Goal: Task Accomplishment & Management: Use online tool/utility

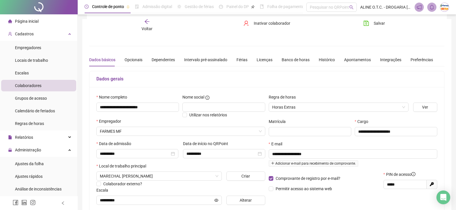
scroll to position [57, 0]
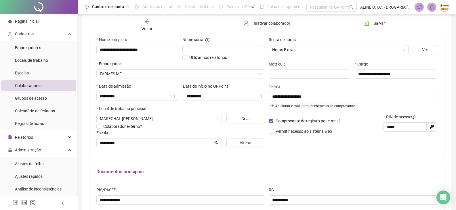
click at [46, 21] on li "Página inicial" at bounding box center [38, 21] width 75 height 11
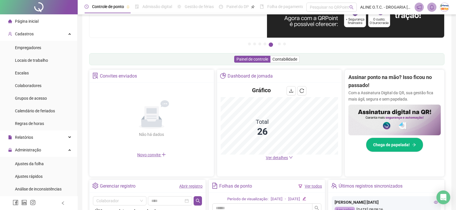
click at [268, 158] on span "Ver detalhes" at bounding box center [277, 158] width 22 height 5
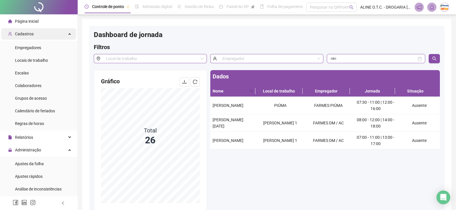
click at [39, 32] on div "Cadastros" at bounding box center [38, 33] width 75 height 11
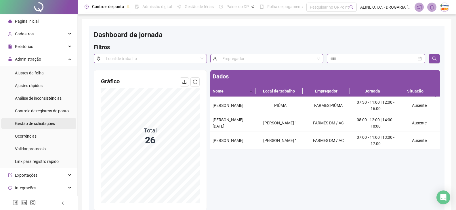
click at [39, 125] on span "Gestão de solicitações" at bounding box center [35, 123] width 40 height 5
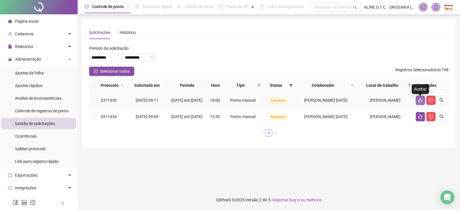
click at [418, 102] on icon "like" at bounding box center [420, 100] width 5 height 5
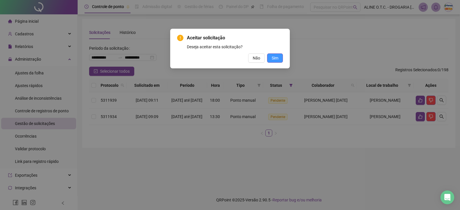
click at [275, 58] on span "Sim" at bounding box center [275, 58] width 7 height 6
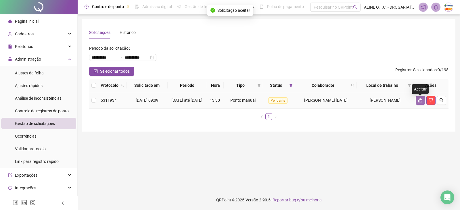
click at [419, 102] on icon "like" at bounding box center [420, 100] width 4 height 4
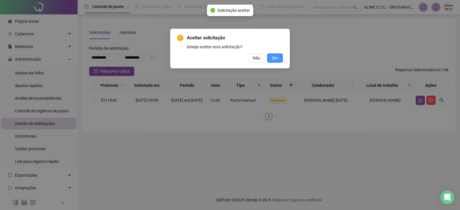
click at [278, 60] on span "Sim" at bounding box center [275, 58] width 7 height 6
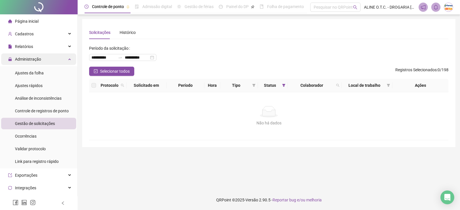
click at [59, 59] on div "Administração" at bounding box center [38, 58] width 75 height 11
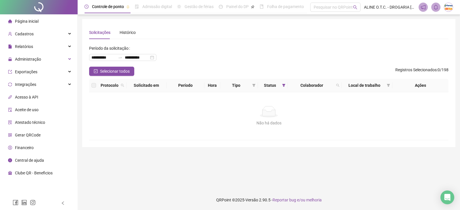
click at [38, 22] on span "Página inicial" at bounding box center [27, 21] width 24 height 5
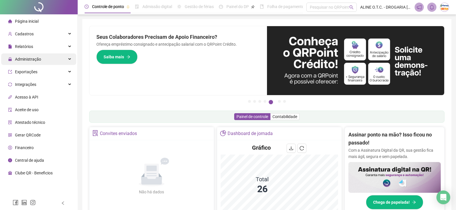
click at [40, 59] on span "Administração" at bounding box center [28, 59] width 26 height 5
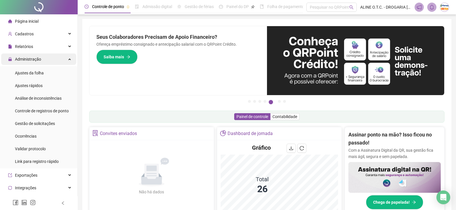
click at [36, 61] on span "Administração" at bounding box center [28, 59] width 26 height 5
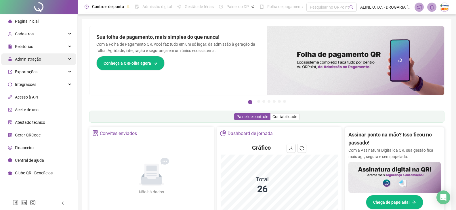
click at [43, 57] on div "Administração" at bounding box center [38, 58] width 75 height 11
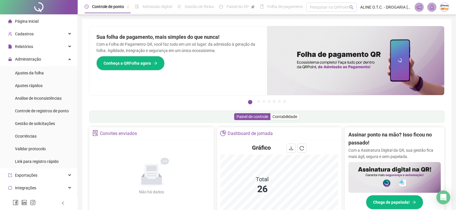
drag, startPoint x: 34, startPoint y: 124, endPoint x: 298, endPoint y: 181, distance: 270.1
click at [34, 124] on span "Gestão de solicitações" at bounding box center [35, 123] width 40 height 5
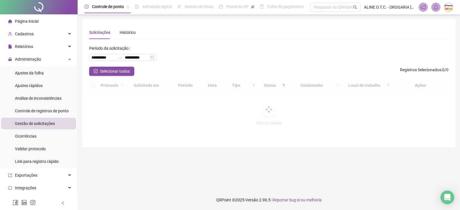
click at [48, 18] on li "Página inicial" at bounding box center [38, 21] width 75 height 11
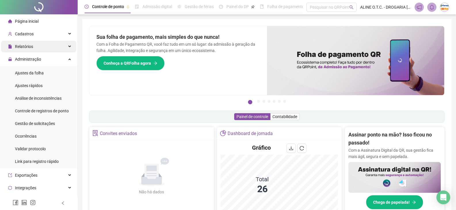
click at [39, 49] on div "Relatórios" at bounding box center [38, 46] width 75 height 11
click at [37, 49] on div "Relatórios" at bounding box center [38, 46] width 75 height 11
drag, startPoint x: 45, startPoint y: 55, endPoint x: 47, endPoint y: 51, distance: 3.6
click at [45, 55] on div "Administração" at bounding box center [38, 58] width 75 height 11
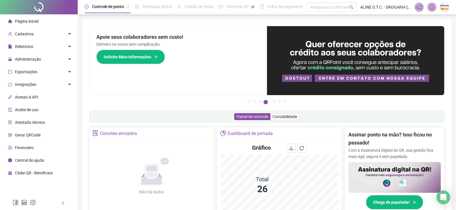
scroll to position [57, 0]
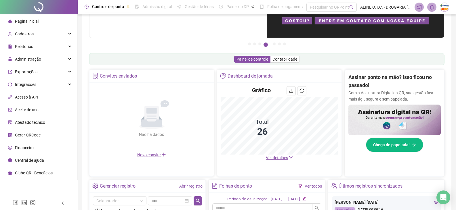
click at [282, 158] on span "Ver detalhes" at bounding box center [277, 158] width 22 height 5
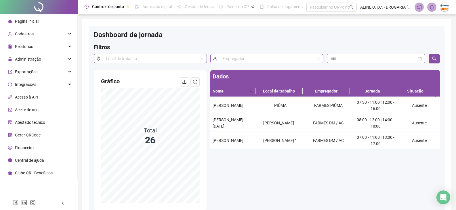
click at [29, 19] on span "Página inicial" at bounding box center [27, 21] width 24 height 5
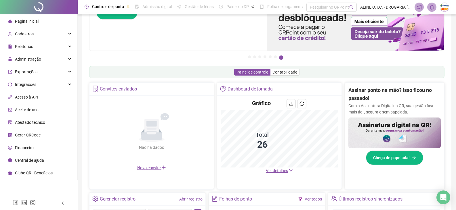
scroll to position [57, 0]
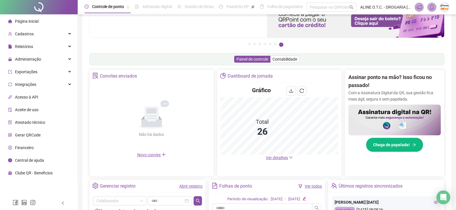
click at [269, 159] on span "Ver detalhes" at bounding box center [277, 158] width 22 height 5
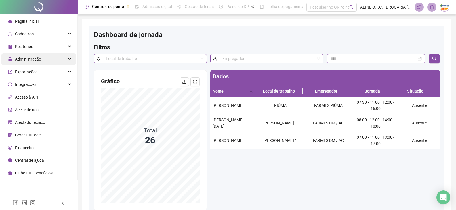
click at [40, 61] on span "Administração" at bounding box center [28, 59] width 26 height 5
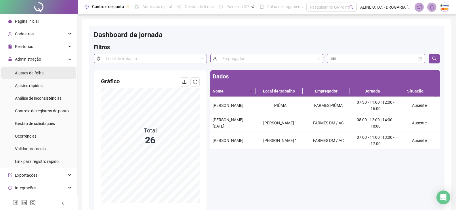
click at [49, 73] on li "Ajustes da folha" at bounding box center [38, 72] width 75 height 11
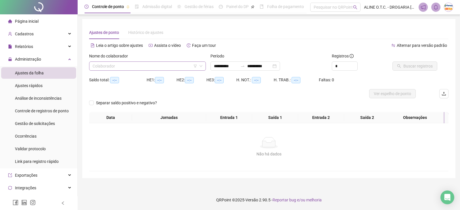
click at [114, 64] on input "search" at bounding box center [145, 66] width 105 height 9
type input "******"
click at [143, 77] on div "[PERSON_NAME]" at bounding box center [148, 77] width 108 height 6
click at [217, 66] on input "**********" at bounding box center [226, 66] width 24 height 6
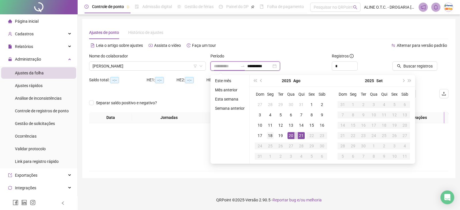
type input "**********"
click at [271, 137] on div "18" at bounding box center [270, 135] width 7 height 7
type input "**********"
click at [300, 137] on div "21" at bounding box center [301, 135] width 7 height 7
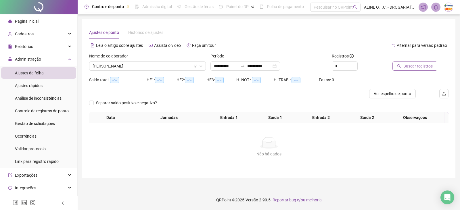
click at [401, 66] on button "Buscar registros" at bounding box center [414, 66] width 45 height 9
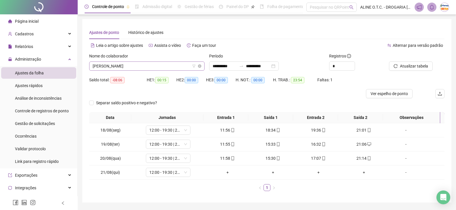
click at [176, 66] on span "[PERSON_NAME]" at bounding box center [147, 66] width 108 height 9
type input "****"
click at [160, 76] on div "[PERSON_NAME]" at bounding box center [147, 77] width 106 height 6
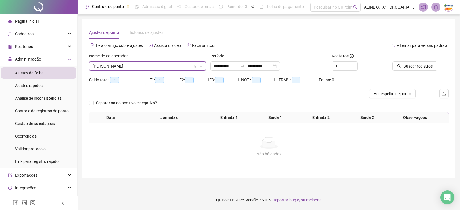
drag, startPoint x: 394, startPoint y: 70, endPoint x: 391, endPoint y: 69, distance: 3.1
click at [391, 69] on div "Buscar registros" at bounding box center [420, 64] width 61 height 22
click at [396, 68] on button "Buscar registros" at bounding box center [414, 66] width 45 height 9
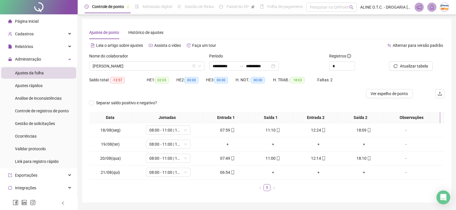
click at [30, 20] on span "Página inicial" at bounding box center [27, 21] width 24 height 5
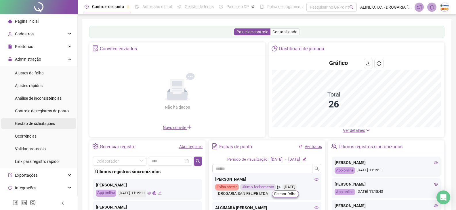
click at [43, 123] on span "Gestão de solicitações" at bounding box center [35, 123] width 40 height 5
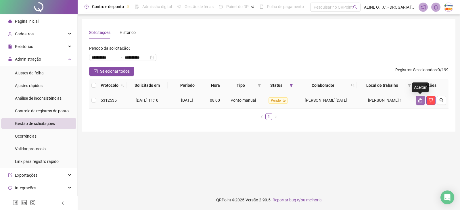
click at [417, 98] on button "button" at bounding box center [420, 100] width 9 height 9
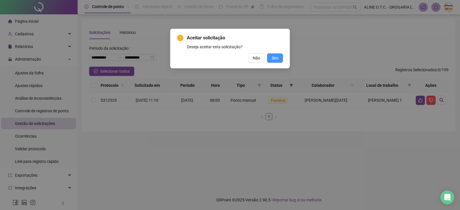
click at [279, 60] on button "Sim" at bounding box center [275, 57] width 16 height 9
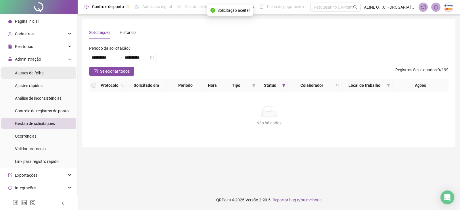
drag, startPoint x: 43, startPoint y: 73, endPoint x: 47, endPoint y: 75, distance: 5.0
click at [44, 72] on li "Ajustes da folha" at bounding box center [38, 72] width 75 height 11
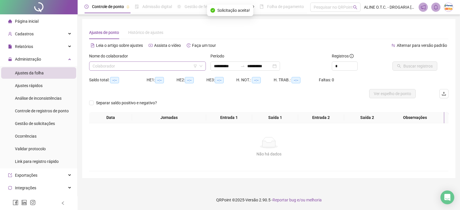
click at [138, 67] on input "search" at bounding box center [145, 66] width 105 height 9
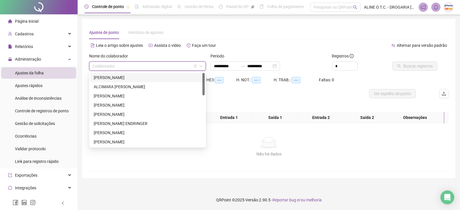
click at [138, 76] on div "[PERSON_NAME]" at bounding box center [148, 77] width 108 height 6
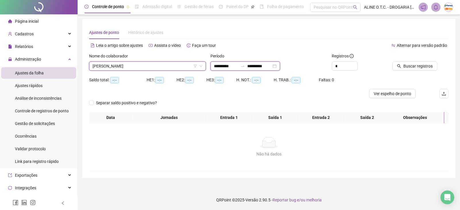
click at [221, 64] on input "**********" at bounding box center [226, 66] width 24 height 6
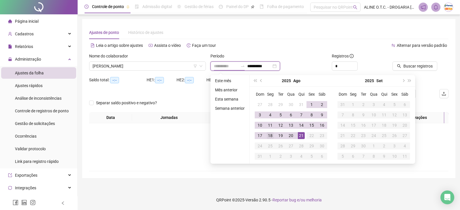
type input "**********"
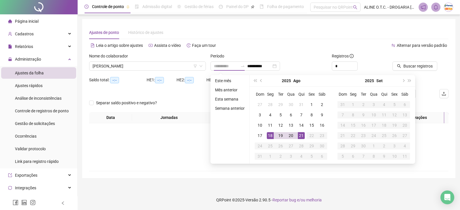
click at [271, 138] on div "18" at bounding box center [270, 135] width 7 height 7
type input "**********"
click at [301, 137] on div "21" at bounding box center [301, 135] width 7 height 7
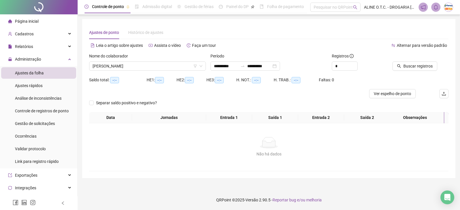
click at [401, 71] on div "Buscar registros" at bounding box center [420, 64] width 61 height 22
click at [400, 67] on icon "search" at bounding box center [399, 66] width 4 height 4
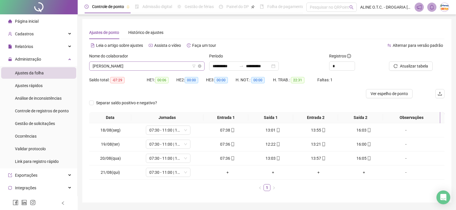
click at [130, 65] on span "[PERSON_NAME]" at bounding box center [147, 66] width 108 height 9
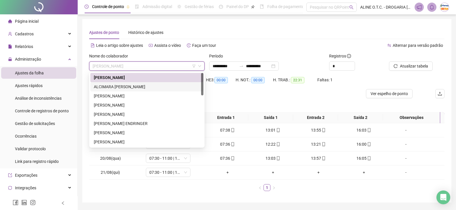
click at [127, 86] on div "ALCIMARA [PERSON_NAME]" at bounding box center [147, 87] width 106 height 6
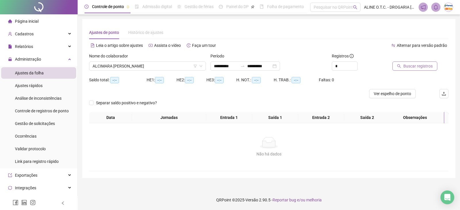
click at [422, 67] on span "Buscar registros" at bounding box center [417, 66] width 29 height 6
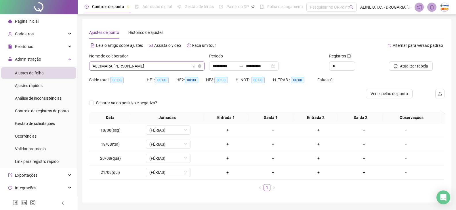
click at [145, 67] on span "ALCIMARA [PERSON_NAME]" at bounding box center [147, 66] width 108 height 9
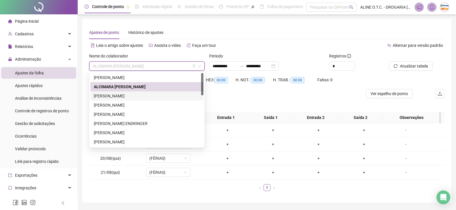
click at [142, 95] on div "[PERSON_NAME]" at bounding box center [147, 96] width 106 height 6
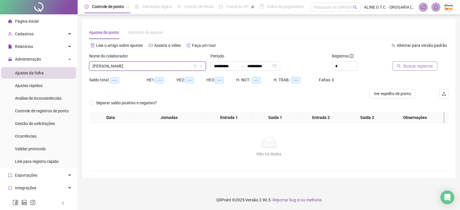
click at [428, 66] on span "Buscar registros" at bounding box center [417, 66] width 29 height 6
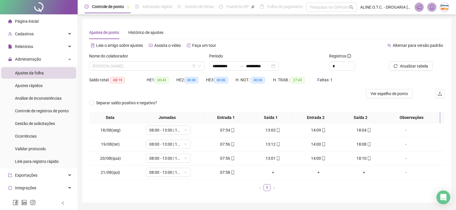
drag, startPoint x: 141, startPoint y: 68, endPoint x: 140, endPoint y: 71, distance: 3.1
click at [140, 71] on div "Nome do colaborador [PERSON_NAME]" at bounding box center [147, 64] width 120 height 22
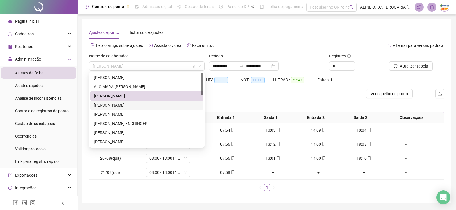
click at [128, 102] on div "[PERSON_NAME]" at bounding box center [147, 105] width 106 height 6
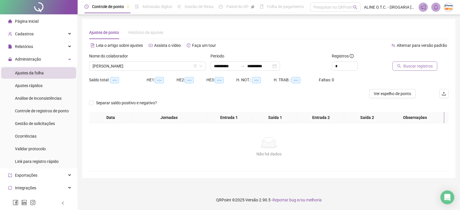
click at [406, 64] on span "Buscar registros" at bounding box center [417, 66] width 29 height 6
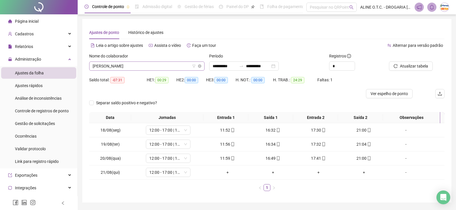
click at [129, 68] on span "[PERSON_NAME]" at bounding box center [147, 66] width 108 height 9
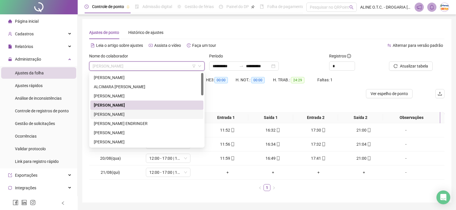
drag, startPoint x: 129, startPoint y: 113, endPoint x: 125, endPoint y: 108, distance: 6.2
click at [125, 109] on div "[PERSON_NAME] KLIPPEL [PERSON_NAME] [PERSON_NAME] [PERSON_NAME] ENDRINGER [PERS…" at bounding box center [146, 119] width 113 height 92
click at [148, 115] on div "[PERSON_NAME]" at bounding box center [147, 114] width 106 height 6
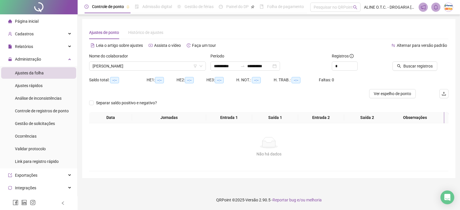
drag, startPoint x: 397, startPoint y: 75, endPoint x: 398, endPoint y: 78, distance: 3.5
click at [397, 76] on form "**********" at bounding box center [268, 82] width 359 height 59
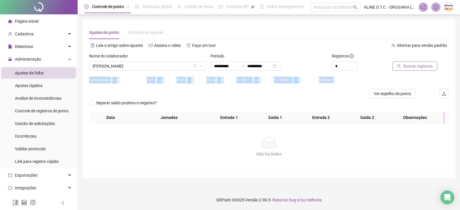
click at [404, 65] on span "Buscar registros" at bounding box center [417, 66] width 29 height 6
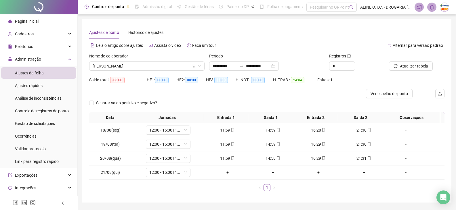
click at [211, 194] on div "Data Jornadas Entrada 1 Saída 1 Entrada 2 Saída 2 Observações 18/08(seg) 12:00 …" at bounding box center [266, 154] width 355 height 84
click at [139, 67] on span "[PERSON_NAME]" at bounding box center [147, 66] width 108 height 9
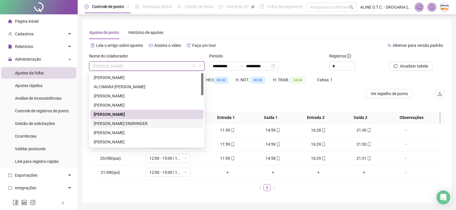
click at [116, 122] on div "[PERSON_NAME] ENDRINGER" at bounding box center [147, 123] width 106 height 6
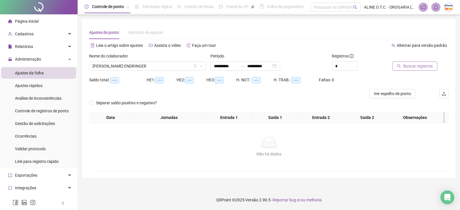
click at [431, 67] on span "Buscar registros" at bounding box center [417, 66] width 29 height 6
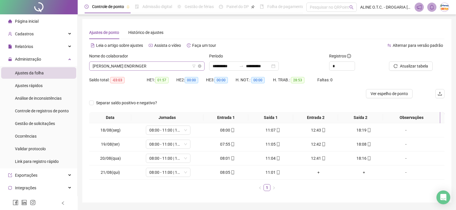
click at [107, 66] on span "[PERSON_NAME] ENDRINGER" at bounding box center [147, 66] width 108 height 9
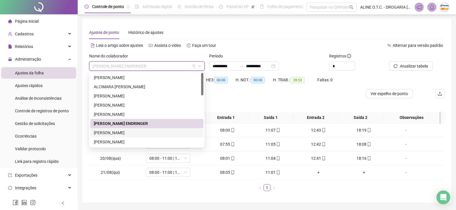
click at [108, 133] on div "[PERSON_NAME]" at bounding box center [147, 133] width 106 height 6
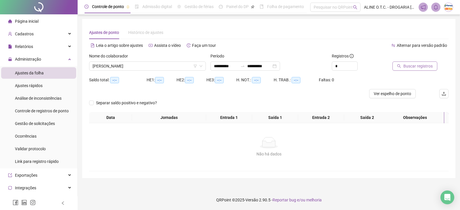
click at [427, 64] on span "Buscar registros" at bounding box center [417, 66] width 29 height 6
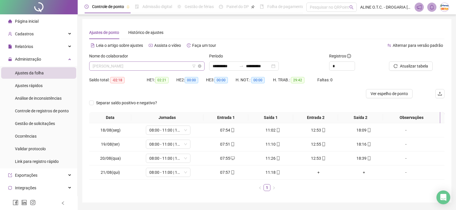
click at [106, 70] on span "[PERSON_NAME]" at bounding box center [147, 66] width 108 height 9
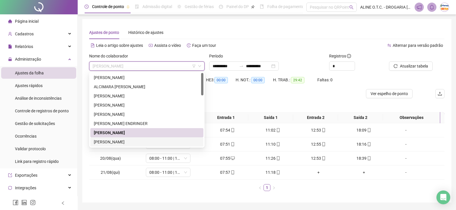
click at [98, 143] on div "[PERSON_NAME]" at bounding box center [147, 142] width 106 height 6
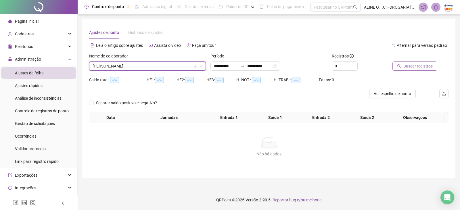
click at [398, 67] on icon "search" at bounding box center [399, 66] width 4 height 4
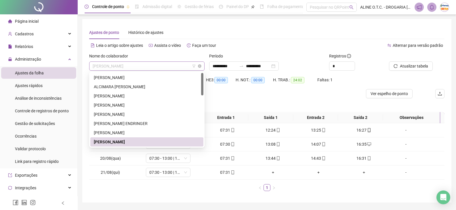
click at [136, 68] on span "[PERSON_NAME]" at bounding box center [147, 66] width 108 height 9
click at [160, 188] on ul "1" at bounding box center [266, 187] width 355 height 7
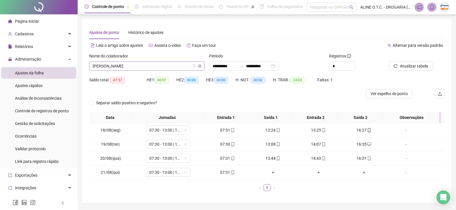
click at [111, 65] on span "[PERSON_NAME]" at bounding box center [147, 66] width 108 height 9
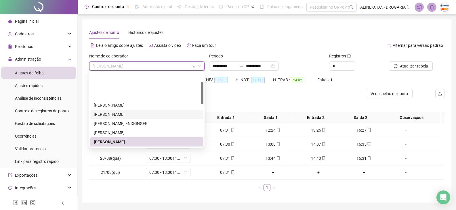
scroll to position [29, 0]
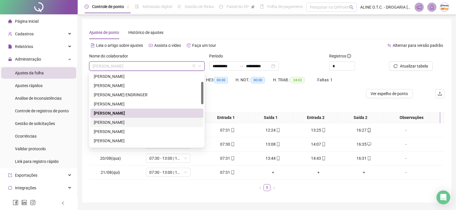
click at [140, 124] on div "[PERSON_NAME]" at bounding box center [147, 122] width 106 height 6
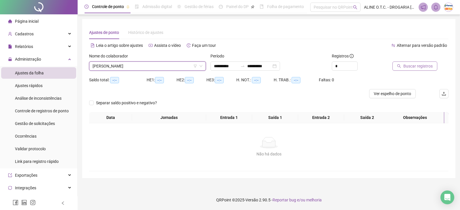
click at [405, 65] on span "Buscar registros" at bounding box center [417, 66] width 29 height 6
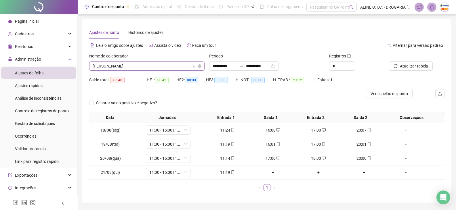
click at [148, 69] on span "[PERSON_NAME]" at bounding box center [147, 66] width 108 height 9
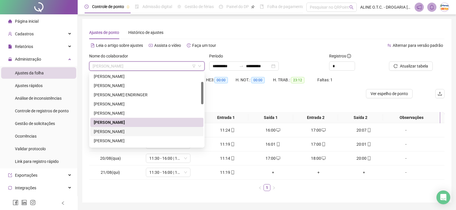
click at [123, 130] on div "[PERSON_NAME]" at bounding box center [147, 132] width 106 height 6
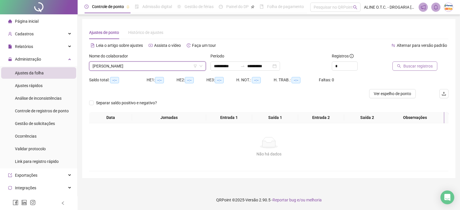
click at [419, 67] on span "Buscar registros" at bounding box center [417, 66] width 29 height 6
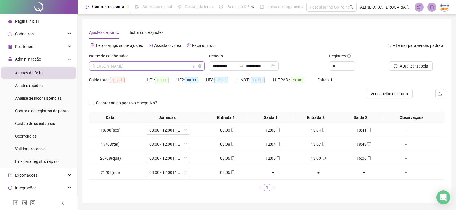
click at [128, 67] on span "[PERSON_NAME]" at bounding box center [147, 66] width 108 height 9
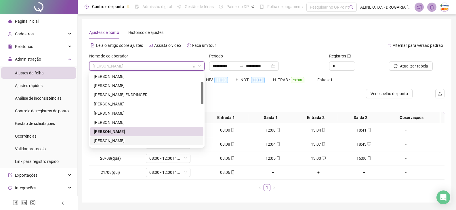
click at [136, 140] on div "[PERSON_NAME]" at bounding box center [147, 141] width 106 height 6
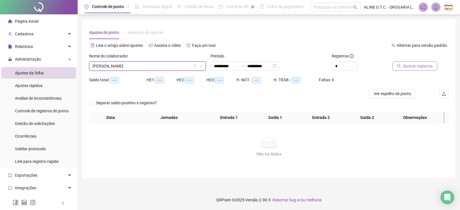
click at [406, 66] on span "Buscar registros" at bounding box center [417, 66] width 29 height 6
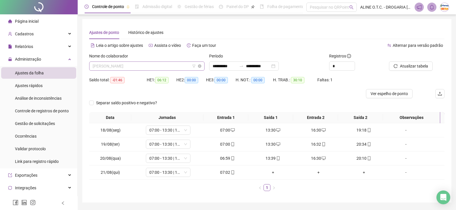
click at [108, 66] on span "[PERSON_NAME]" at bounding box center [147, 66] width 108 height 9
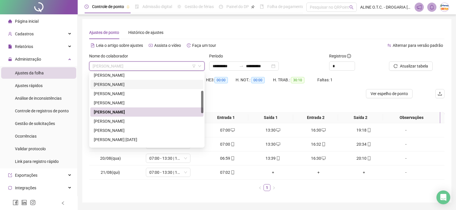
scroll to position [86, 0]
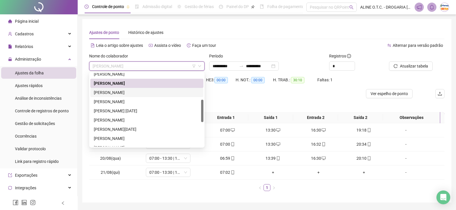
click at [124, 92] on div "[PERSON_NAME]" at bounding box center [147, 92] width 106 height 6
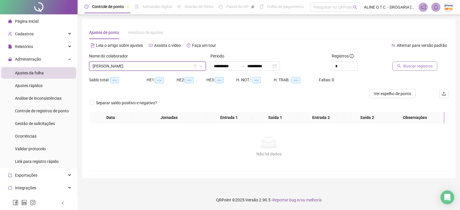
click at [427, 63] on span "Buscar registros" at bounding box center [417, 66] width 29 height 6
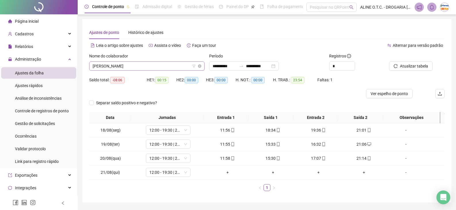
click at [135, 68] on span "[PERSON_NAME]" at bounding box center [147, 66] width 108 height 9
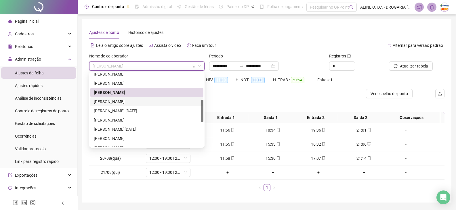
click at [129, 101] on div "[PERSON_NAME]" at bounding box center [147, 102] width 106 height 6
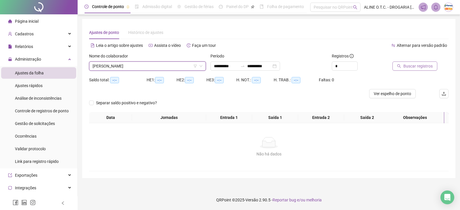
click at [400, 66] on icon "search" at bounding box center [399, 66] width 4 height 4
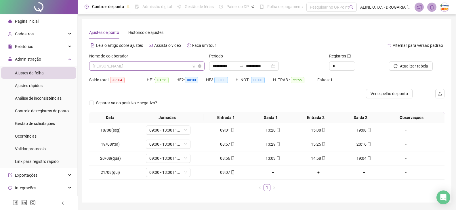
click at [133, 64] on span "[PERSON_NAME]" at bounding box center [147, 66] width 108 height 9
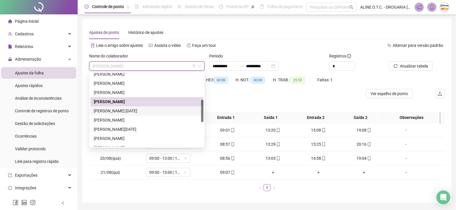
click at [122, 115] on div "[PERSON_NAME] [DATE]" at bounding box center [146, 110] width 113 height 9
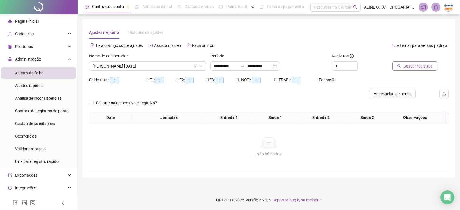
click at [398, 64] on button "Buscar registros" at bounding box center [414, 66] width 45 height 9
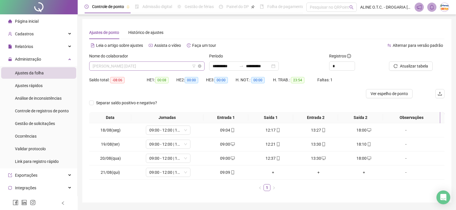
click at [101, 65] on span "[PERSON_NAME] [DATE]" at bounding box center [147, 66] width 108 height 9
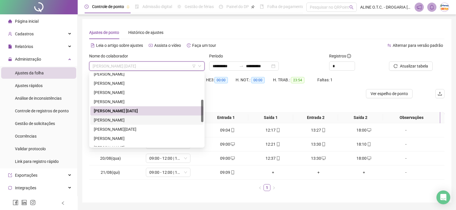
click at [106, 121] on div "[PERSON_NAME]" at bounding box center [147, 120] width 106 height 6
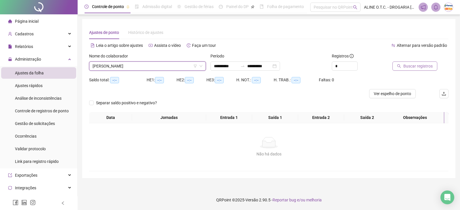
click at [395, 65] on button "Buscar registros" at bounding box center [414, 66] width 45 height 9
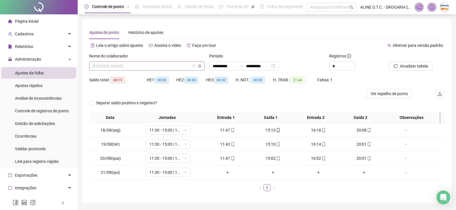
click at [114, 65] on span "[PERSON_NAME]" at bounding box center [147, 66] width 108 height 9
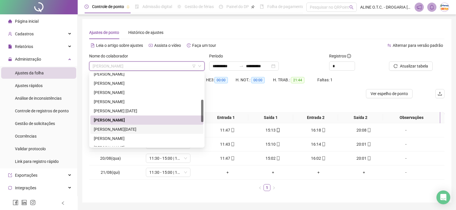
click at [128, 130] on div "[PERSON_NAME][DATE]" at bounding box center [147, 129] width 106 height 6
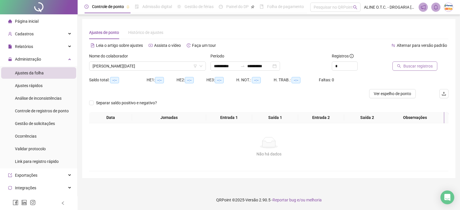
click at [409, 65] on span "Buscar registros" at bounding box center [417, 66] width 29 height 6
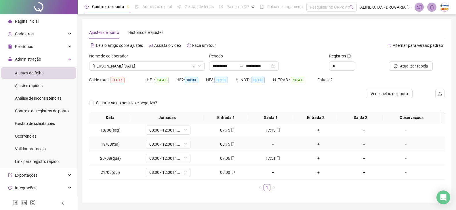
click at [272, 142] on div "+" at bounding box center [272, 144] width 41 height 6
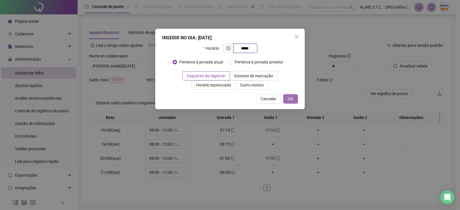
type input "*****"
click at [296, 98] on button "OK" at bounding box center [290, 98] width 15 height 9
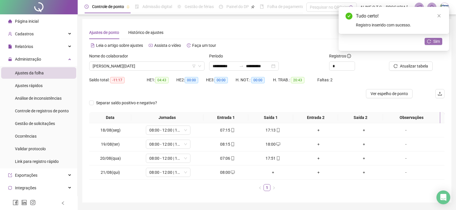
click at [431, 42] on icon "reload" at bounding box center [429, 41] width 4 height 4
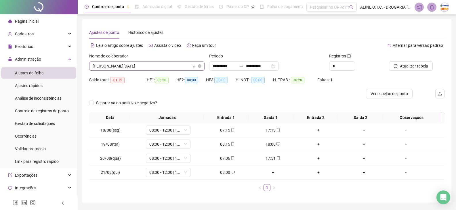
click at [154, 67] on span "[PERSON_NAME][DATE]" at bounding box center [147, 66] width 108 height 9
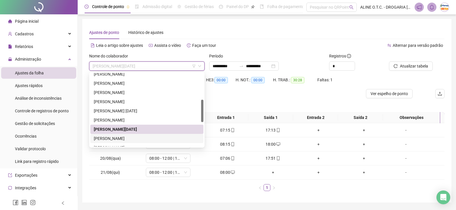
click at [119, 138] on div "[PERSON_NAME]" at bounding box center [147, 138] width 106 height 6
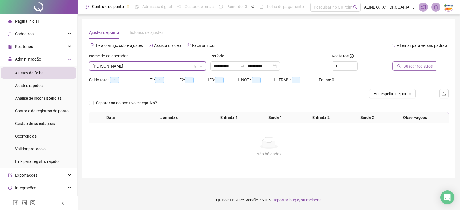
click at [403, 64] on button "Buscar registros" at bounding box center [414, 66] width 45 height 9
